Goal: Information Seeking & Learning: Learn about a topic

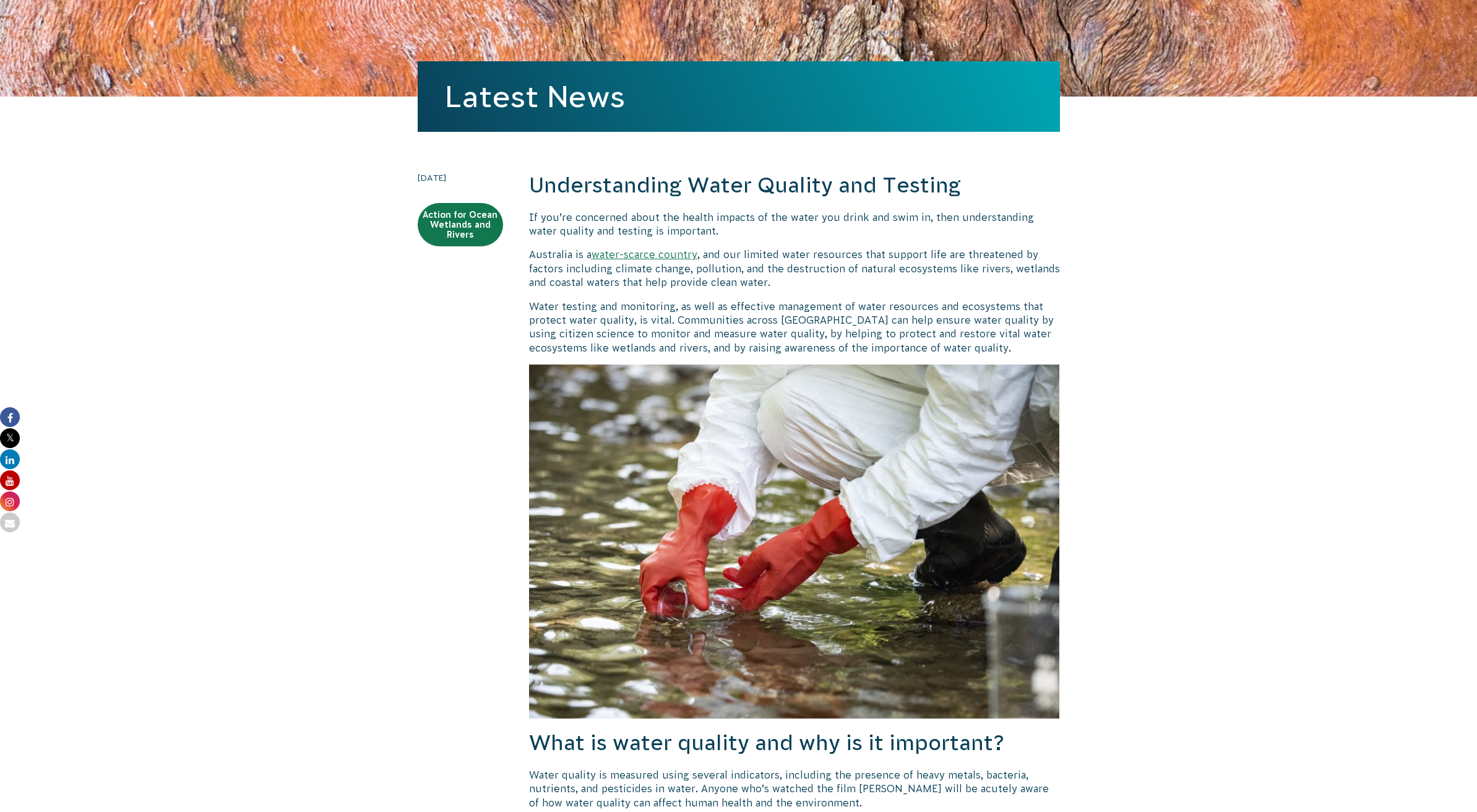
scroll to position [138, 0]
drag, startPoint x: 532, startPoint y: 254, endPoint x: 767, endPoint y: 254, distance: 235.0
click at [764, 253] on p "Australia is a water-scarce country , and our limited water resources that supp…" at bounding box center [794, 268] width 531 height 41
click at [770, 253] on p "Australia is a water-scarce country , and our limited water resources that supp…" at bounding box center [794, 268] width 531 height 41
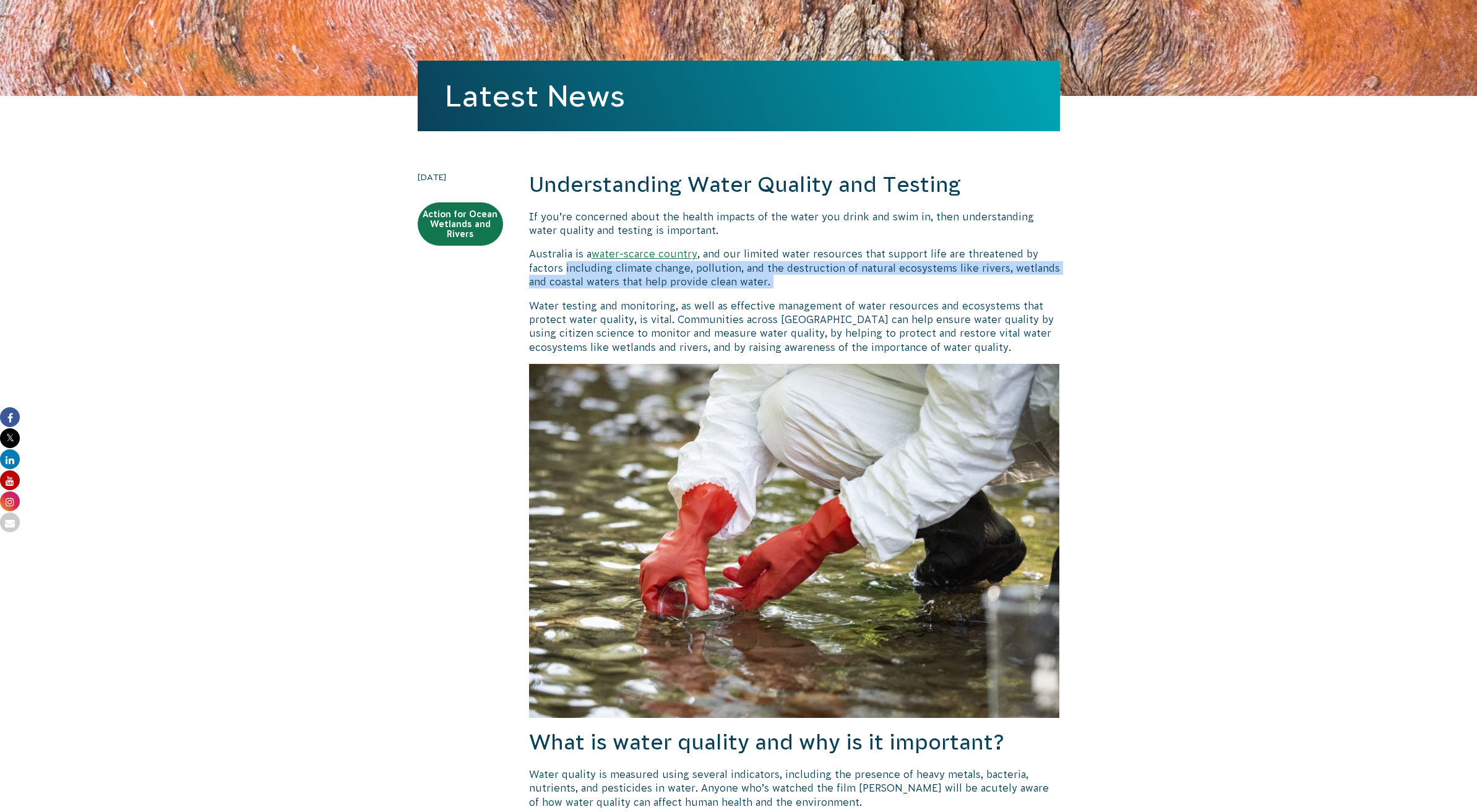
drag, startPoint x: 575, startPoint y: 268, endPoint x: 988, endPoint y: 287, distance: 413.4
click at [863, 275] on p "Australia is a water-scarce country , and our limited water resources that supp…" at bounding box center [794, 268] width 531 height 41
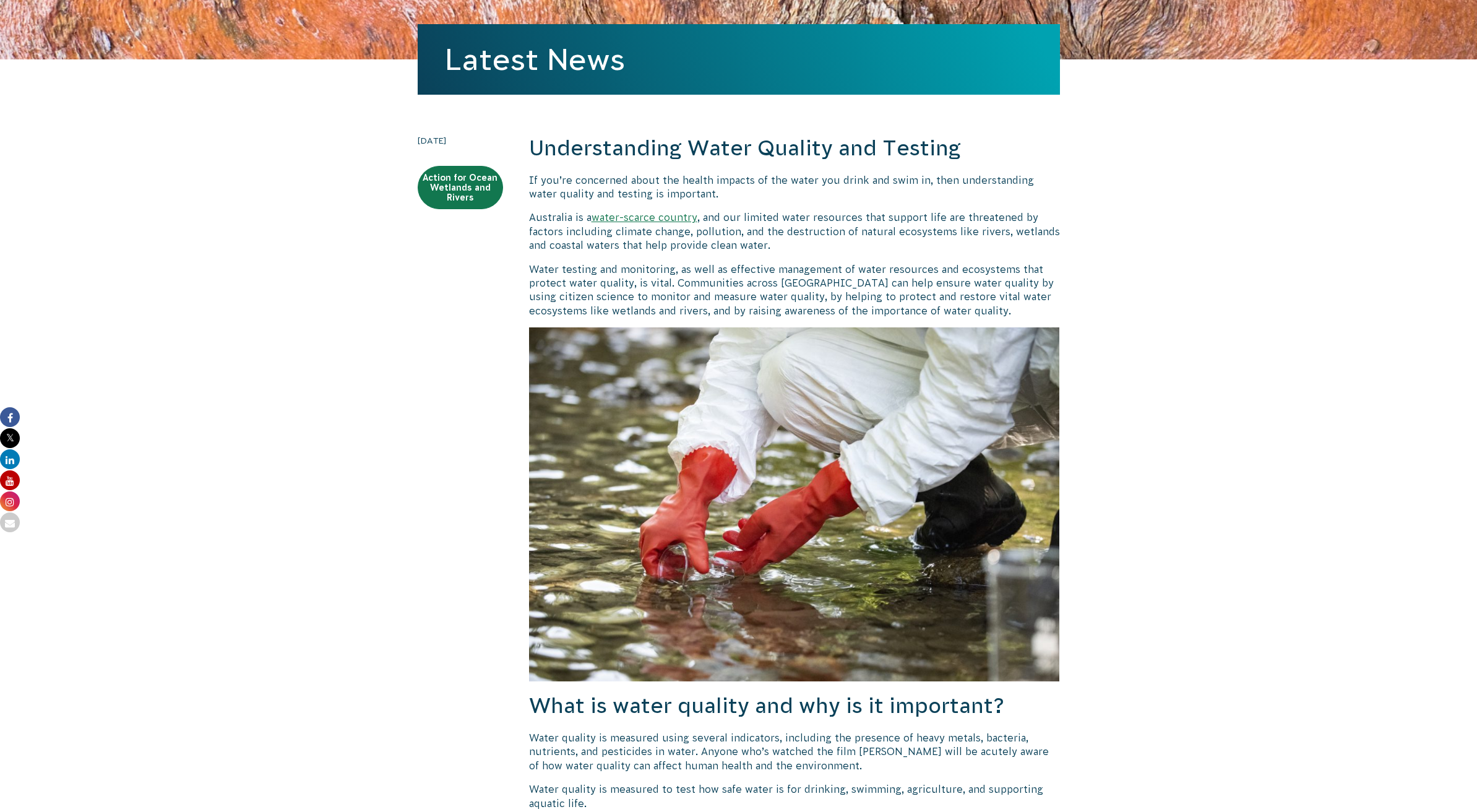
scroll to position [191, 0]
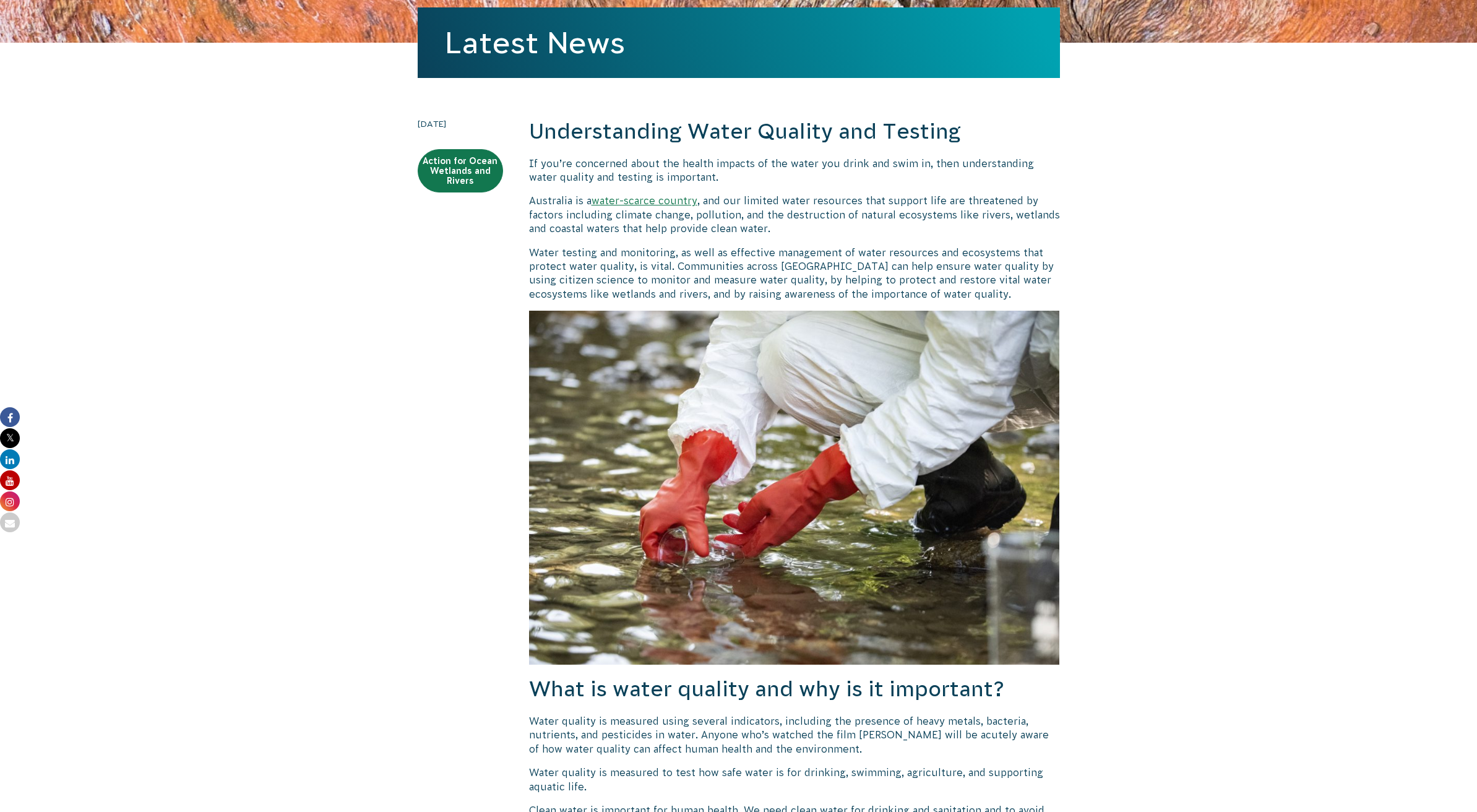
drag, startPoint x: 700, startPoint y: 266, endPoint x: 920, endPoint y: 274, distance: 220.1
click at [920, 274] on p "Water testing and monitoring, as well as effective management of water resource…" at bounding box center [794, 273] width 531 height 56
drag, startPoint x: 819, startPoint y: 258, endPoint x: 817, endPoint y: 266, distance: 8.2
click at [857, 265] on p "Water testing and monitoring, as well as effective management of water resource…" at bounding box center [794, 273] width 531 height 56
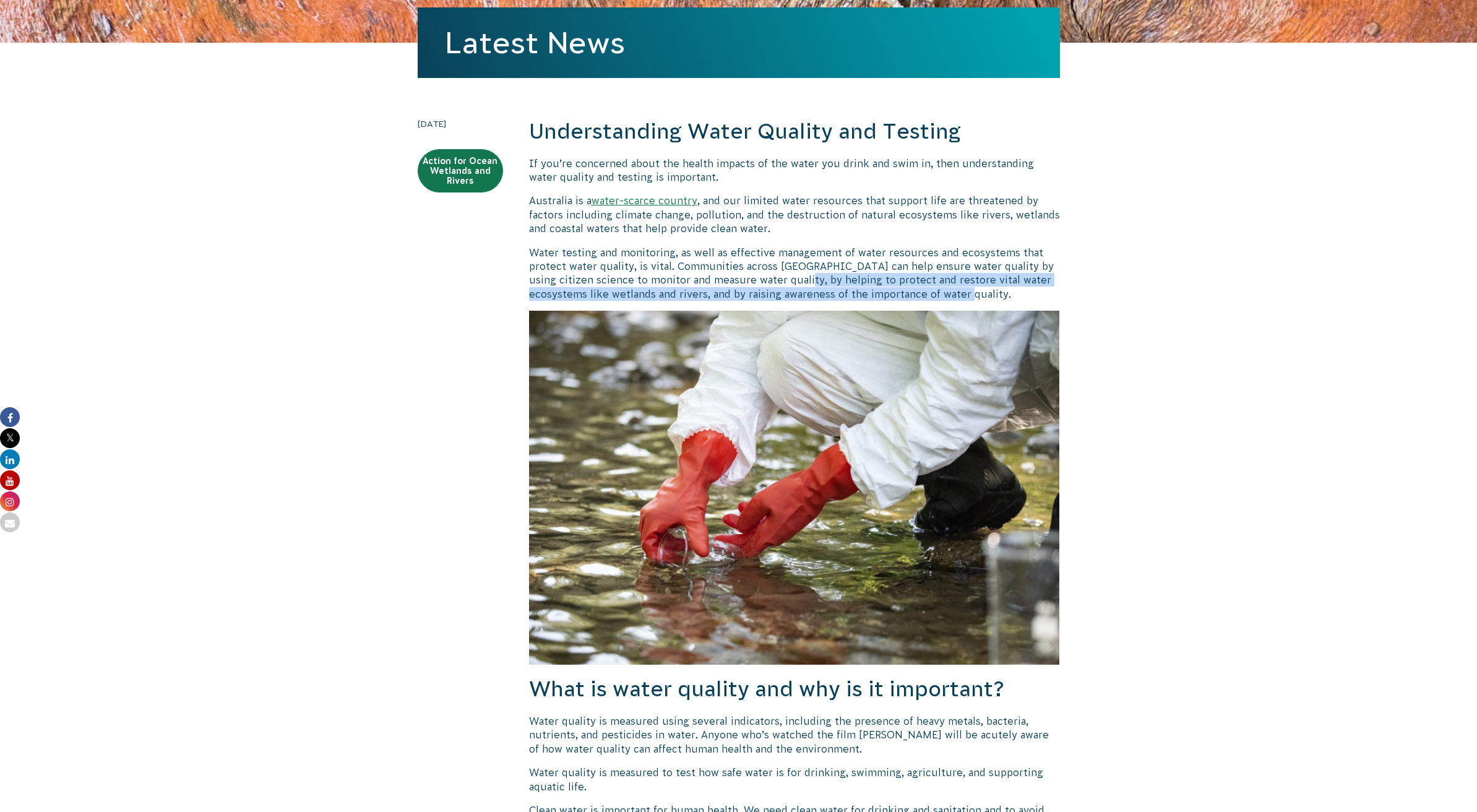
drag, startPoint x: 818, startPoint y: 277, endPoint x: 925, endPoint y: 284, distance: 107.2
click at [1007, 300] on p "Water testing and monitoring, as well as effective management of water resource…" at bounding box center [794, 273] width 531 height 56
click at [887, 278] on p "Water testing and monitoring, as well as effective management of water resource…" at bounding box center [794, 273] width 531 height 56
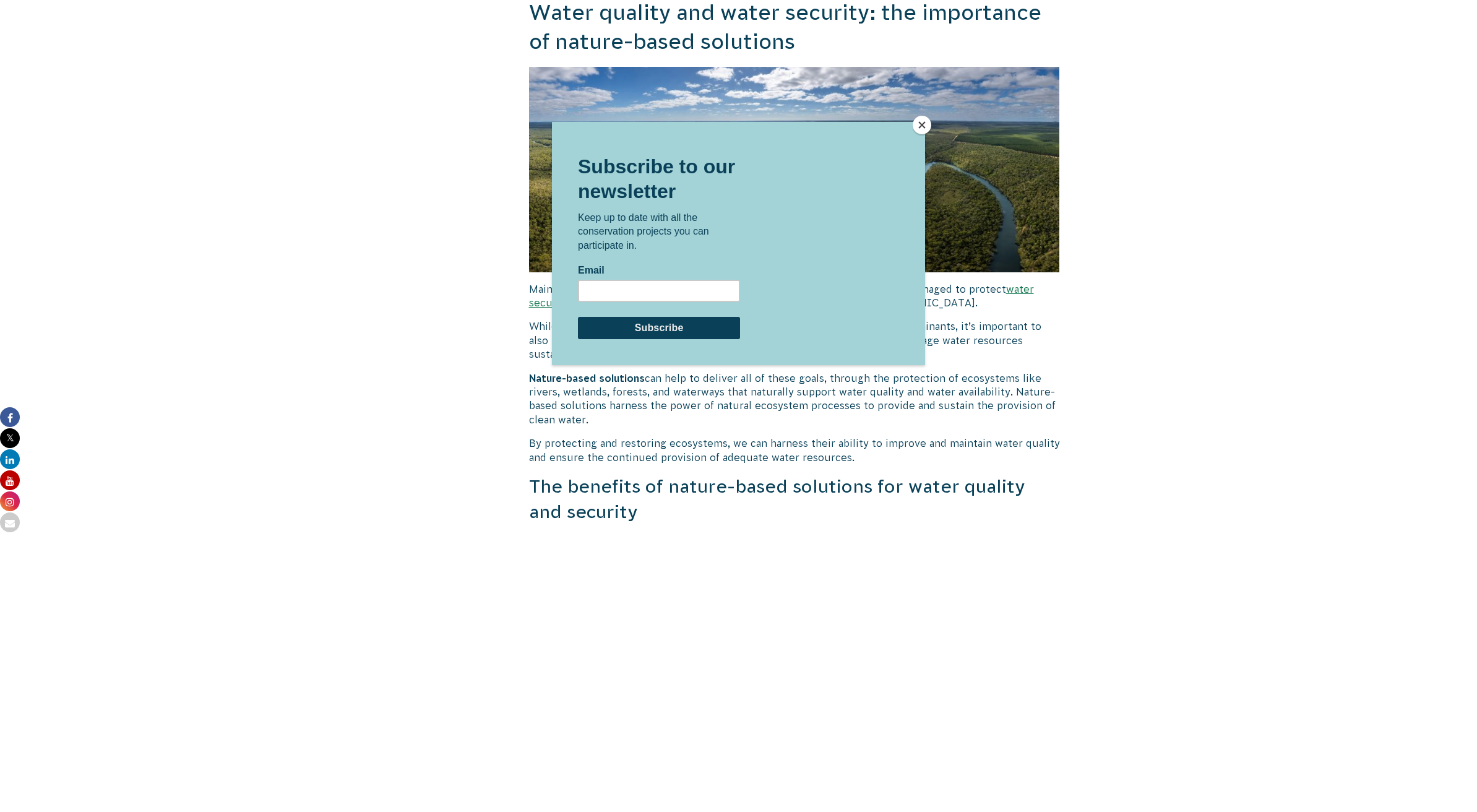
scroll to position [2105, 0]
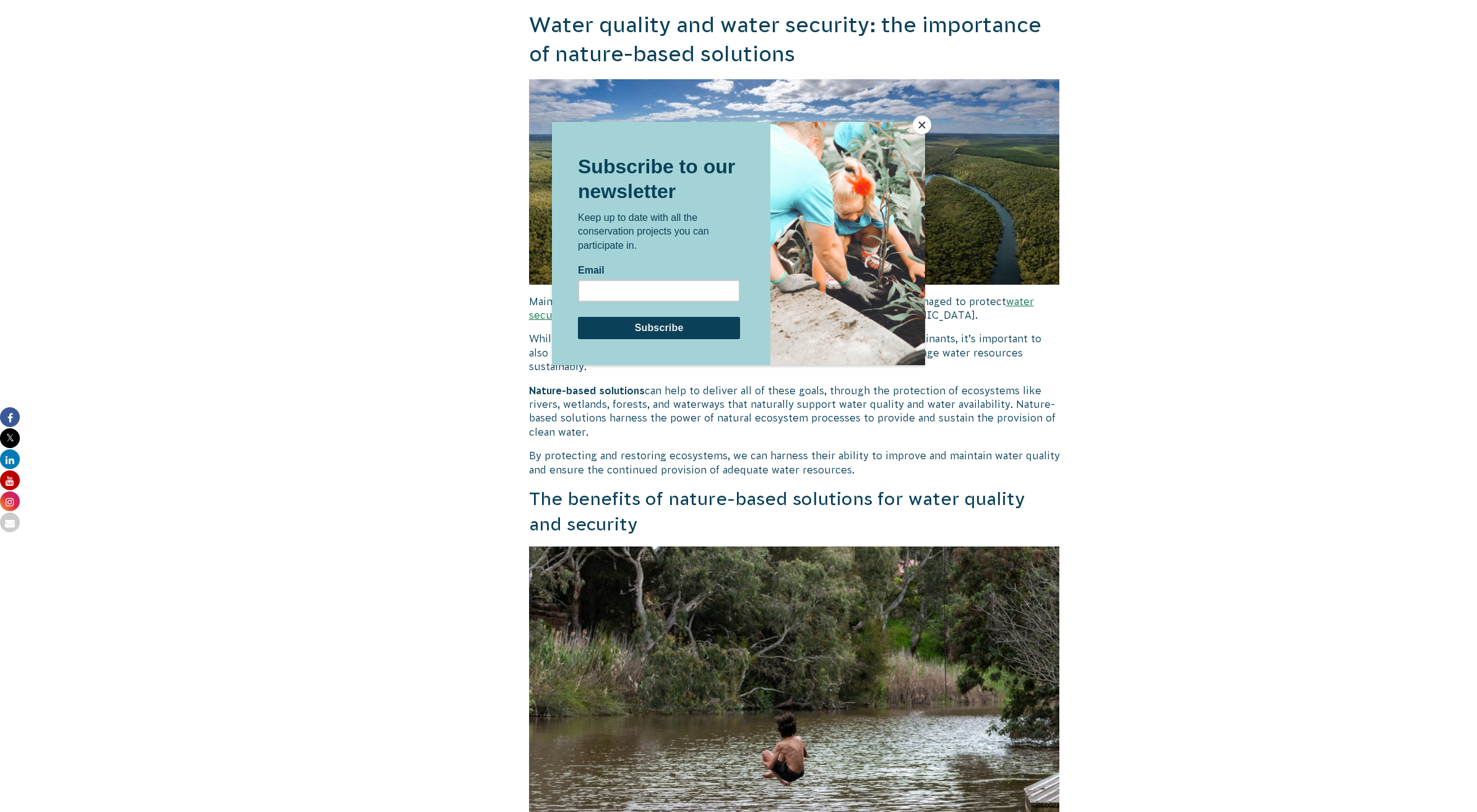
click at [922, 124] on button "Close" at bounding box center [922, 124] width 19 height 19
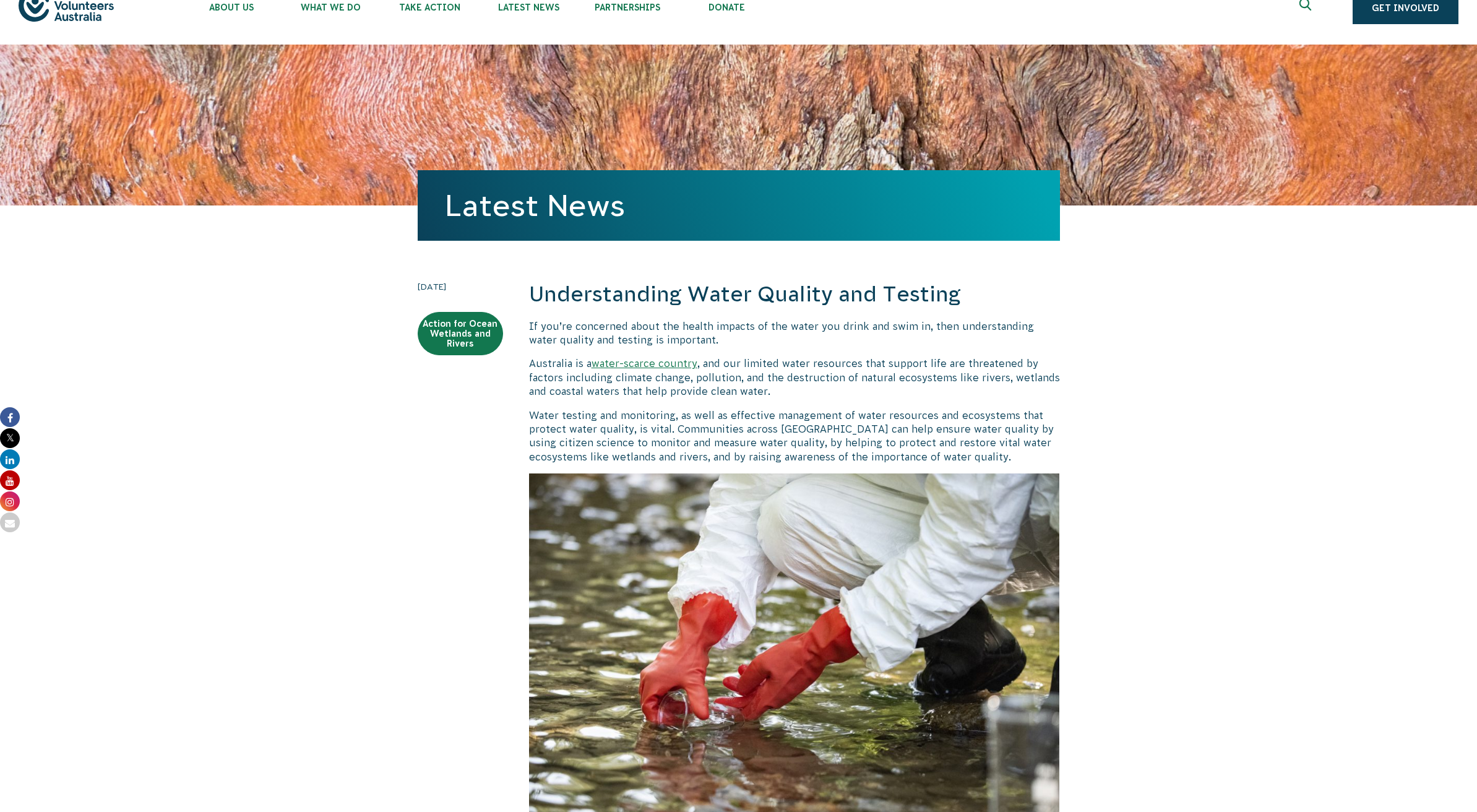
scroll to position [0, 0]
